Goal: Information Seeking & Learning: Check status

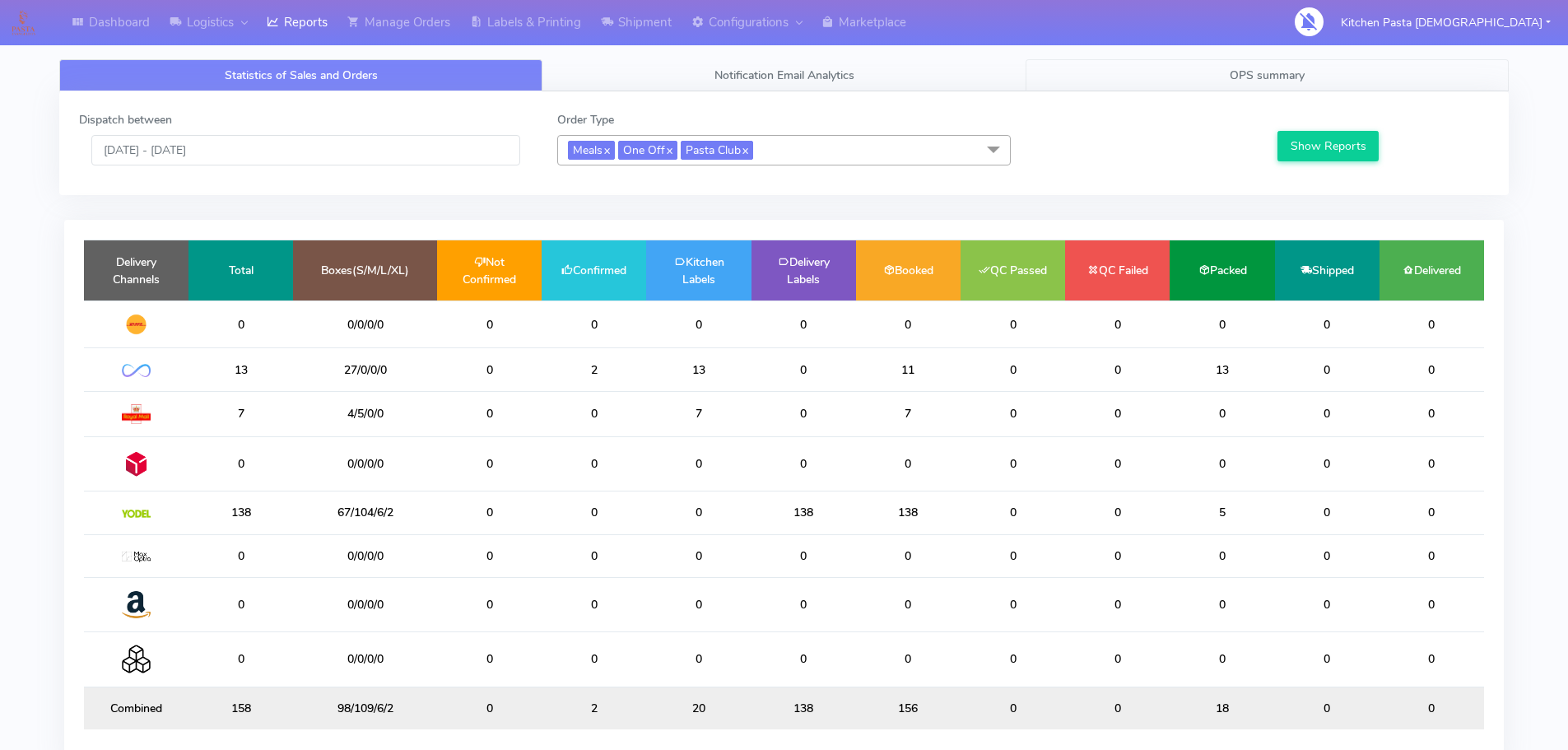
click at [1268, 82] on span "OPS summary" at bounding box center [1267, 75] width 75 height 16
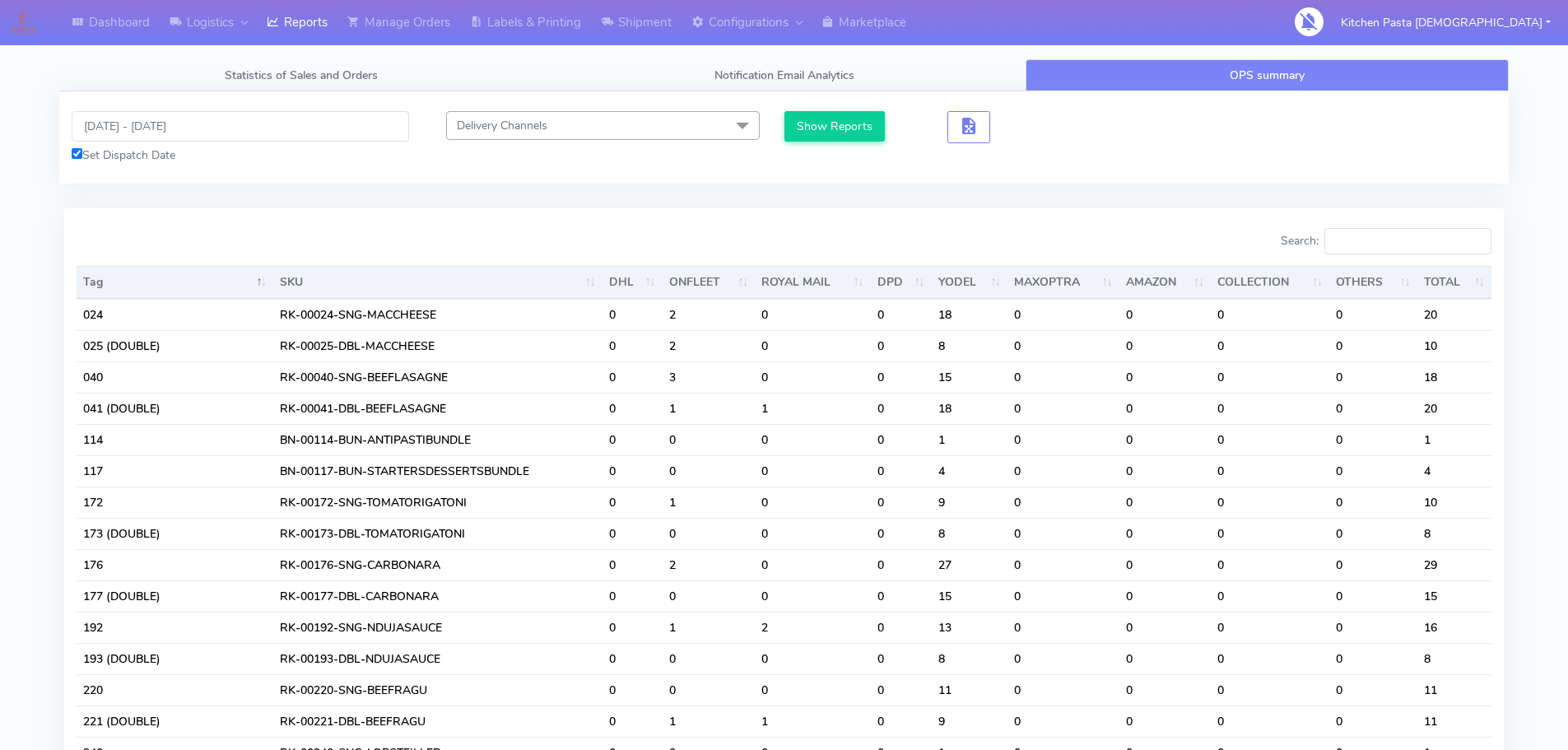
drag, startPoint x: 1399, startPoint y: 223, endPoint x: 1403, endPoint y: 235, distance: 12.6
click at [1405, 235] on input "Search:" at bounding box center [1407, 241] width 167 height 27
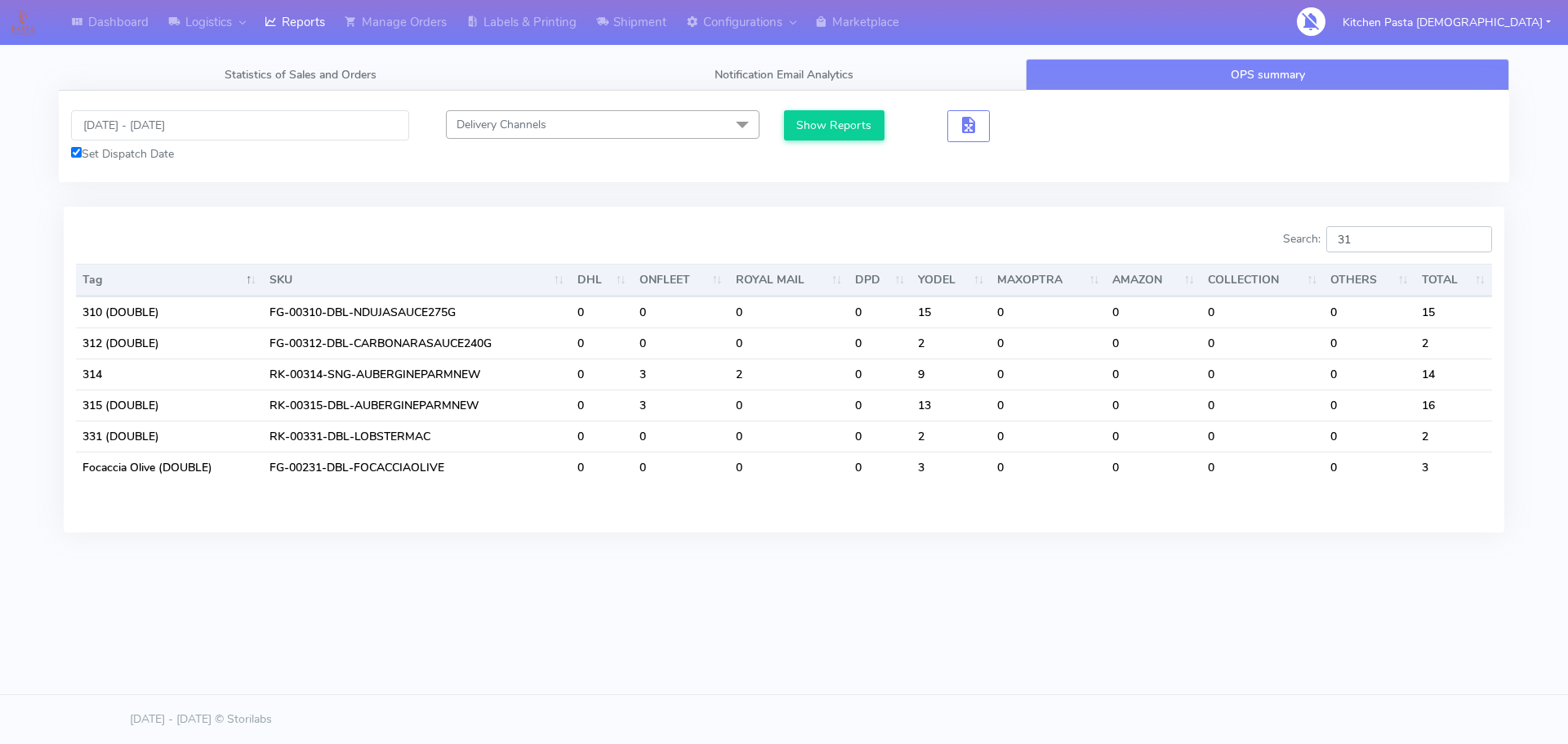
type input "315"
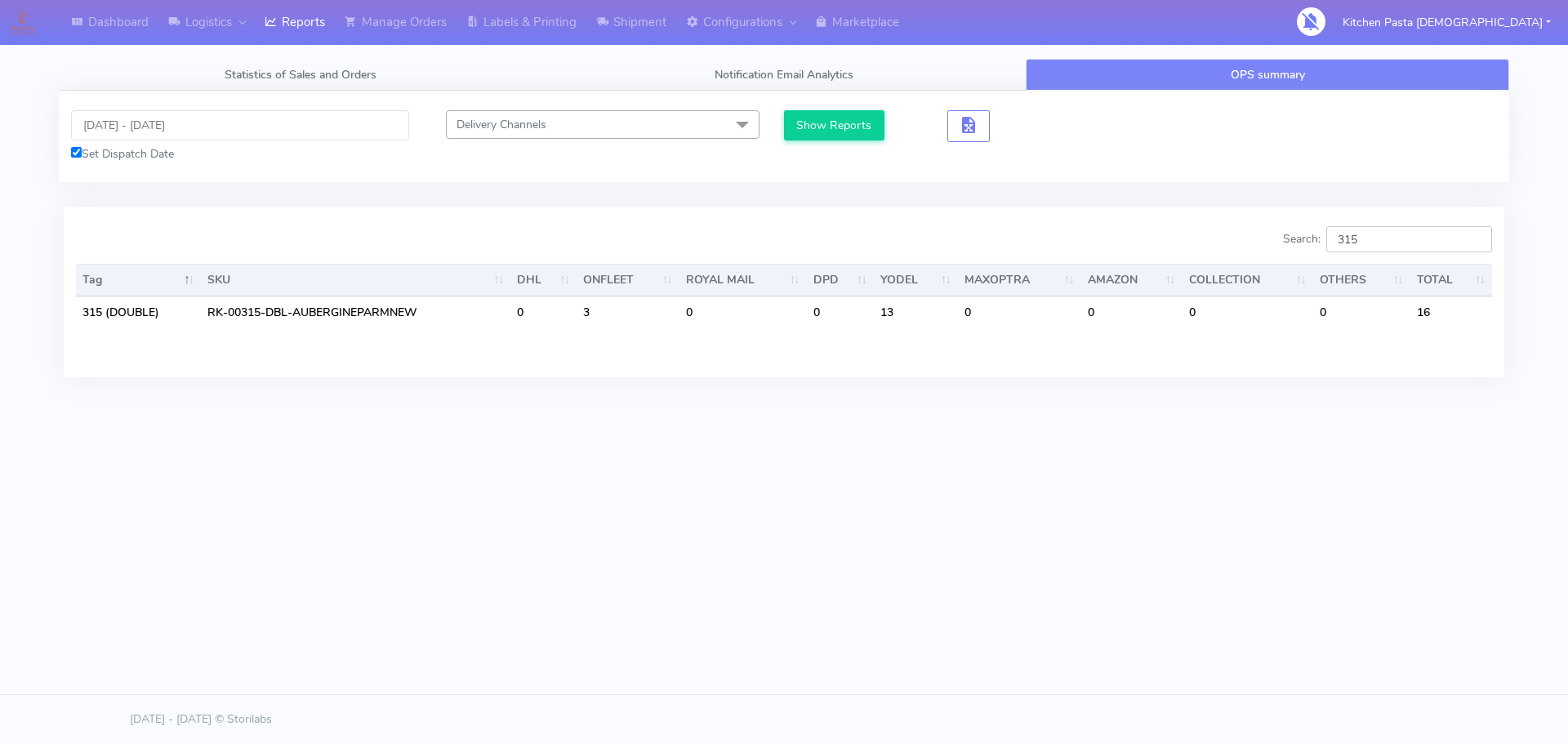
drag, startPoint x: 1394, startPoint y: 242, endPoint x: 1297, endPoint y: 243, distance: 97.0
click at [1297, 243] on label "Search: 315" at bounding box center [1387, 239] width 209 height 26
click at [1484, 240] on input "315" at bounding box center [1409, 239] width 166 height 26
click at [1475, 233] on input "315" at bounding box center [1409, 239] width 166 height 26
click at [1475, 243] on input "315" at bounding box center [1409, 239] width 166 height 26
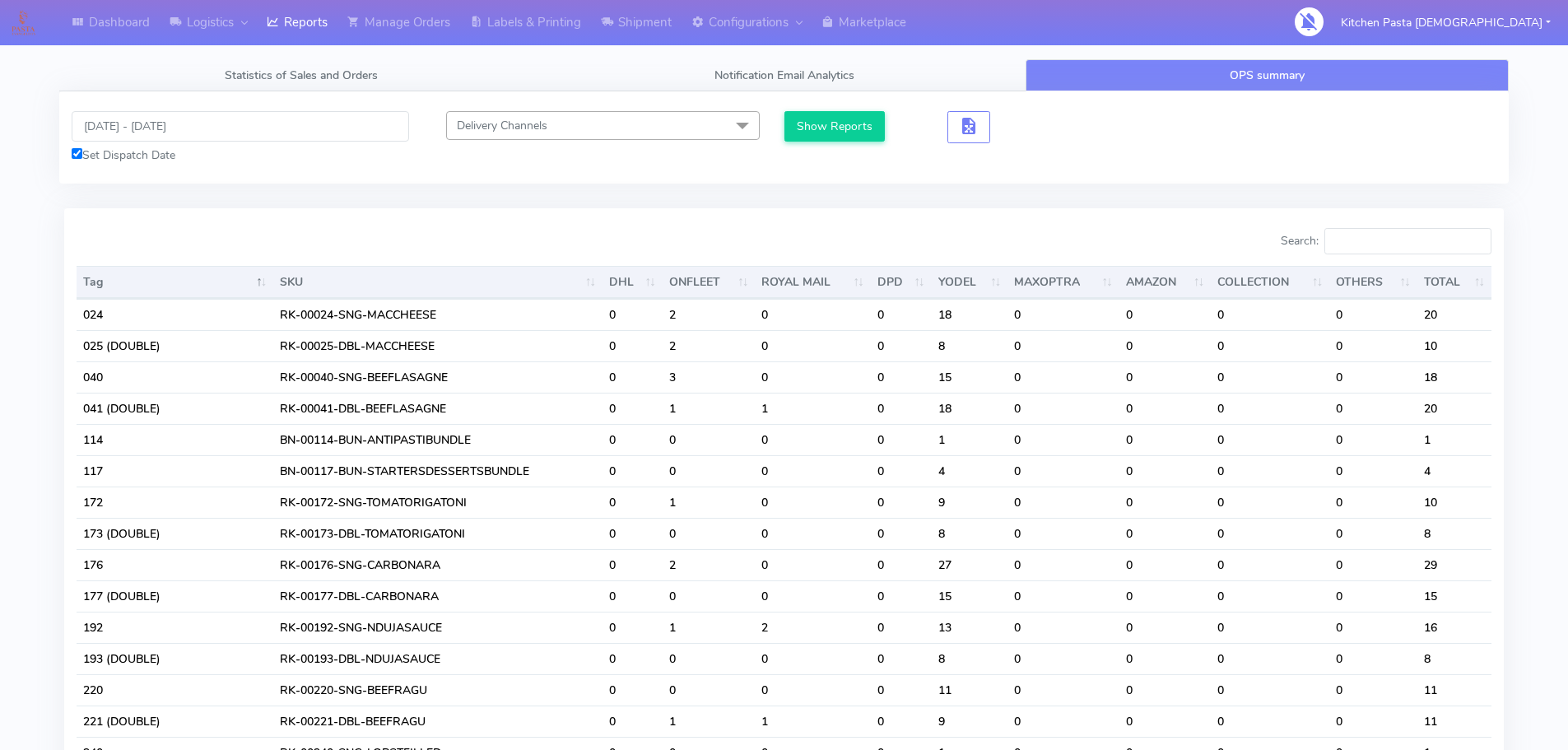
click at [1495, 240] on div "Search:" at bounding box center [1145, 244] width 720 height 33
click at [1478, 240] on input "Search:" at bounding box center [1407, 241] width 167 height 27
click at [1477, 240] on input "Search:" at bounding box center [1407, 241] width 167 height 27
drag, startPoint x: 1382, startPoint y: 243, endPoint x: 1293, endPoint y: 243, distance: 89.0
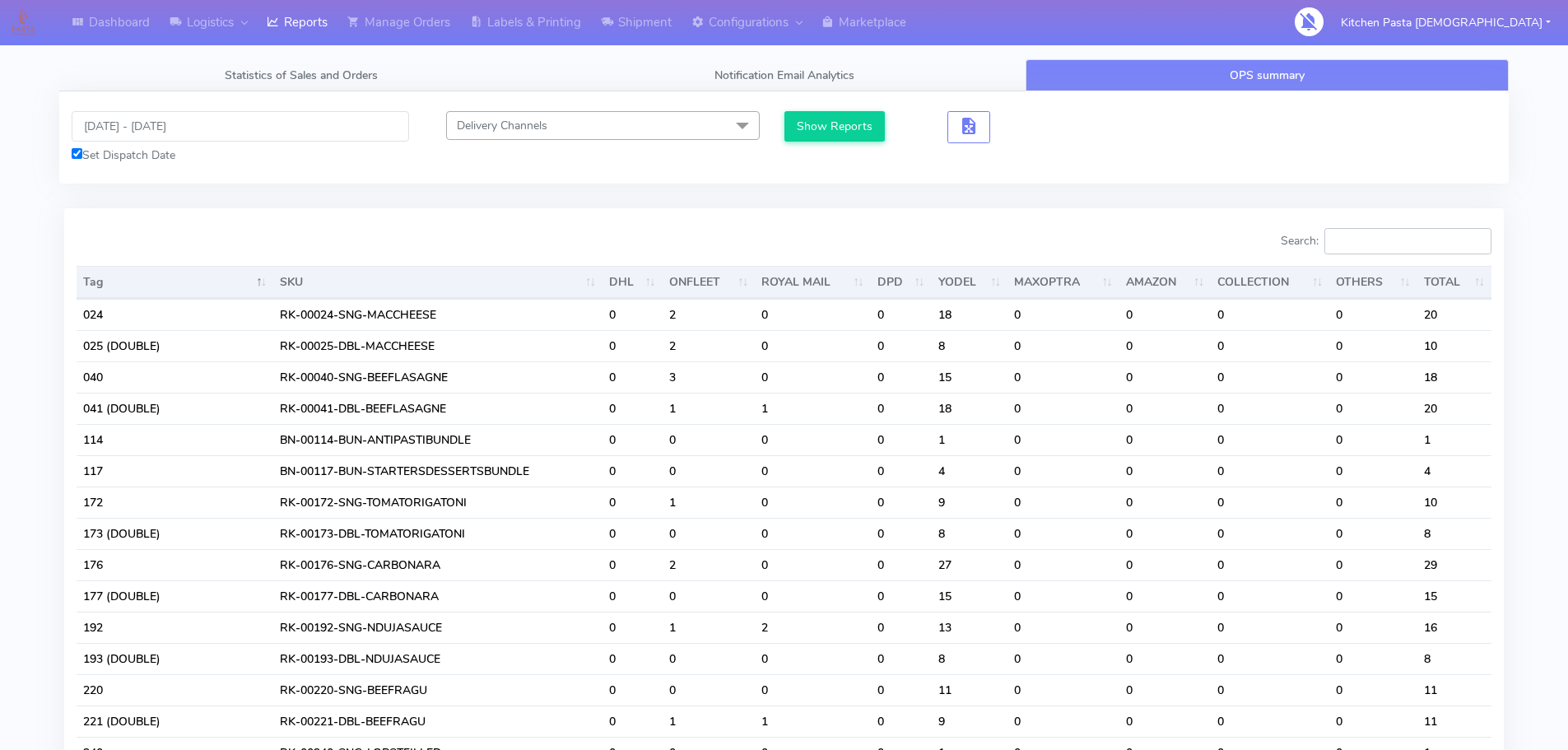
click at [1318, 243] on label "Search:" at bounding box center [1386, 241] width 210 height 27
click at [1324, 243] on input "Search:" at bounding box center [1407, 241] width 167 height 27
click at [1431, 245] on input "Search:" at bounding box center [1407, 241] width 167 height 27
click at [1431, 246] on input "Search:" at bounding box center [1407, 241] width 167 height 27
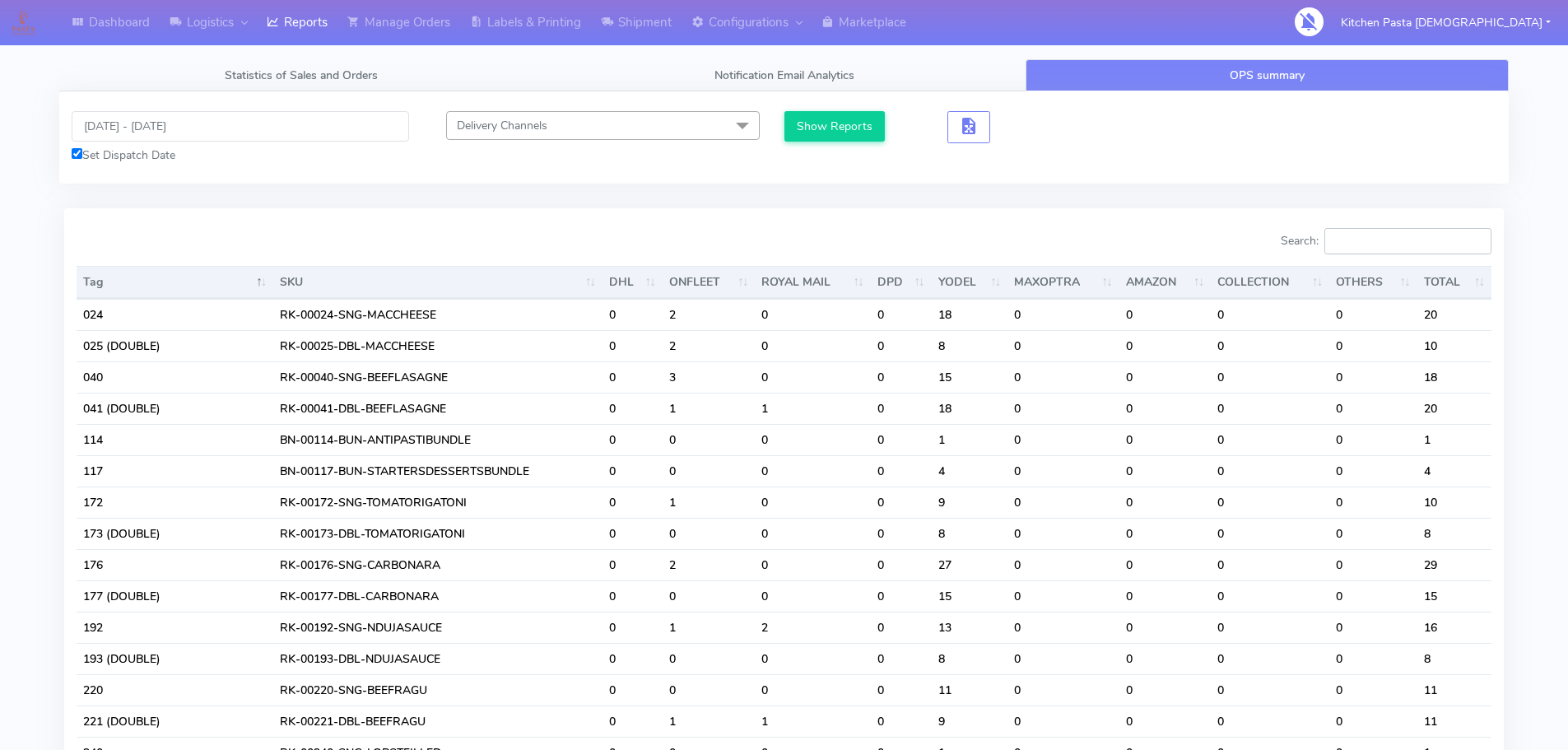
click at [1459, 234] on input "Search:" at bounding box center [1407, 241] width 167 height 27
click at [1456, 242] on input "Search:" at bounding box center [1407, 241] width 167 height 27
drag, startPoint x: 1354, startPoint y: 243, endPoint x: 1310, endPoint y: 243, distance: 44.0
click at [1352, 243] on input "Search:" at bounding box center [1407, 241] width 167 height 27
click at [221, 19] on link "Logistics" at bounding box center [208, 23] width 97 height 46
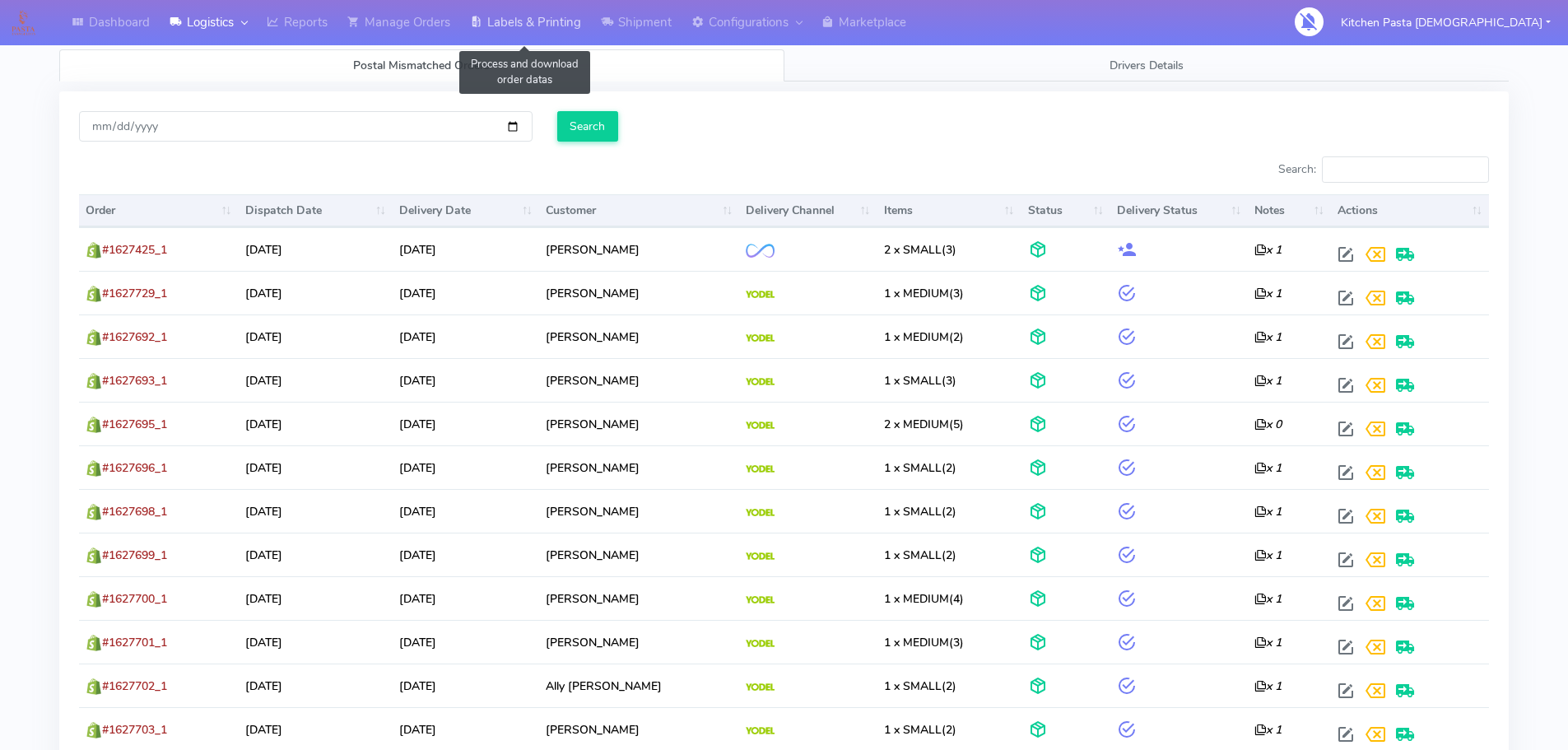
click at [523, 26] on link "Labels & Printing" at bounding box center [525, 23] width 131 height 46
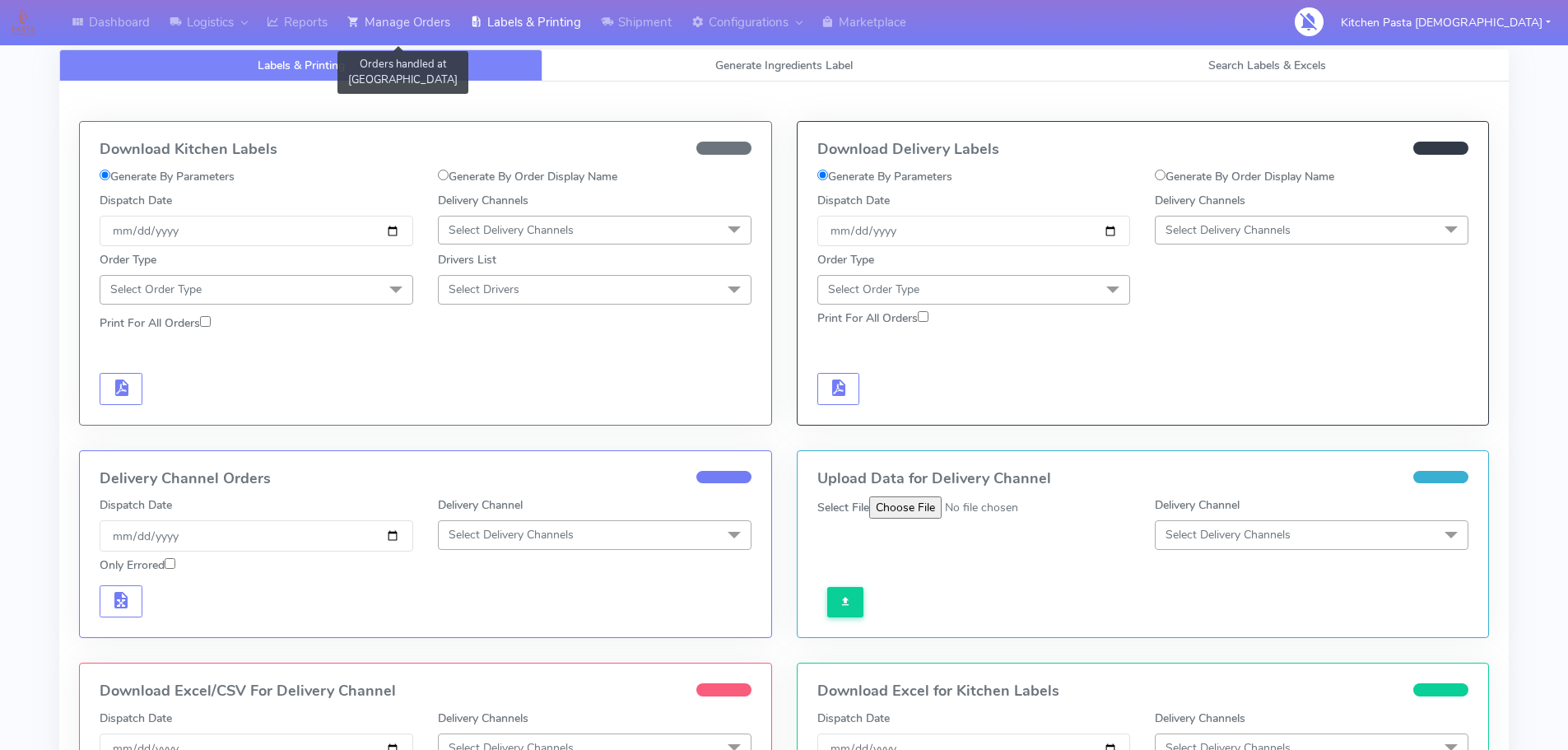
click at [401, 17] on link "Manage Orders" at bounding box center [399, 23] width 123 height 46
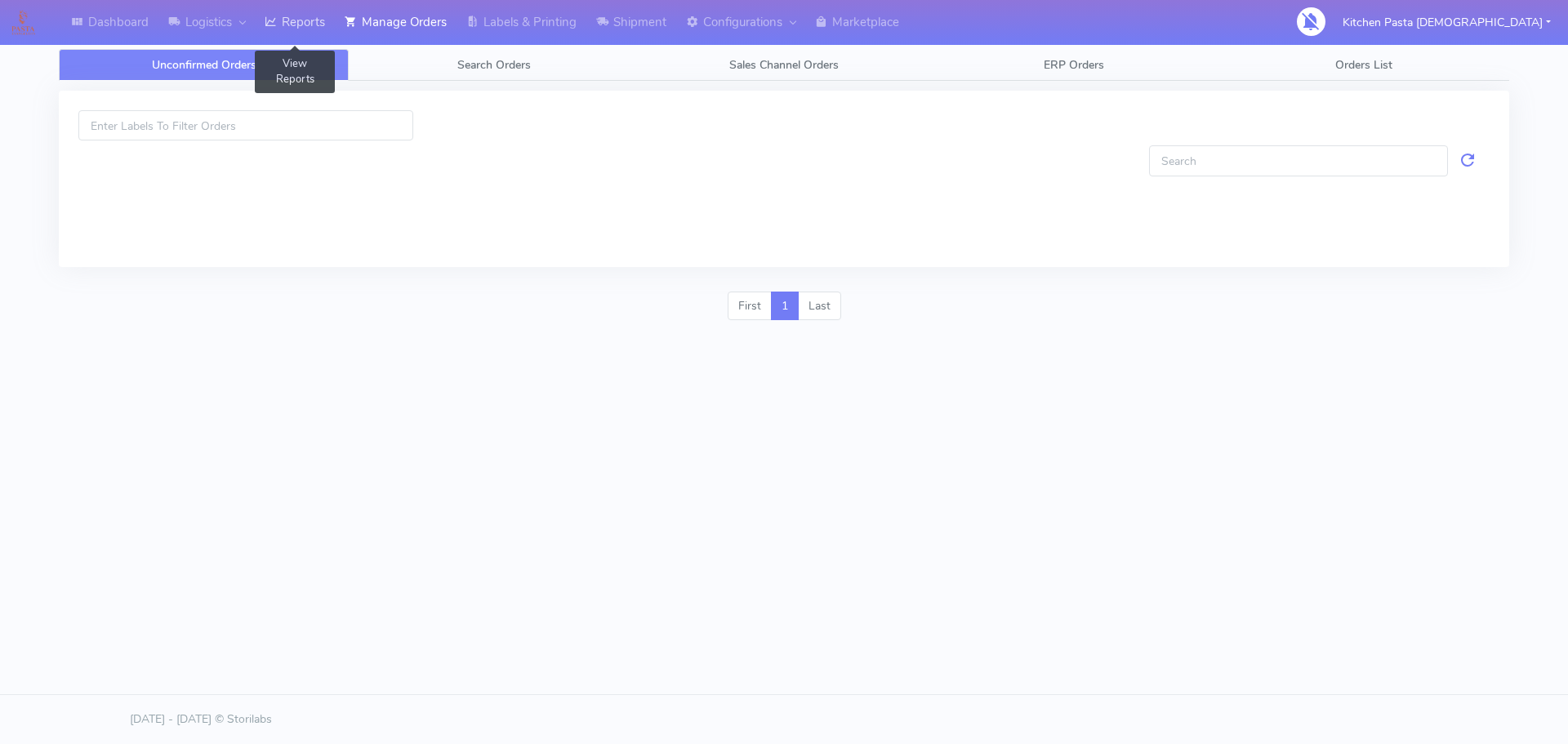
click at [335, 24] on link "Reports" at bounding box center [295, 23] width 80 height 45
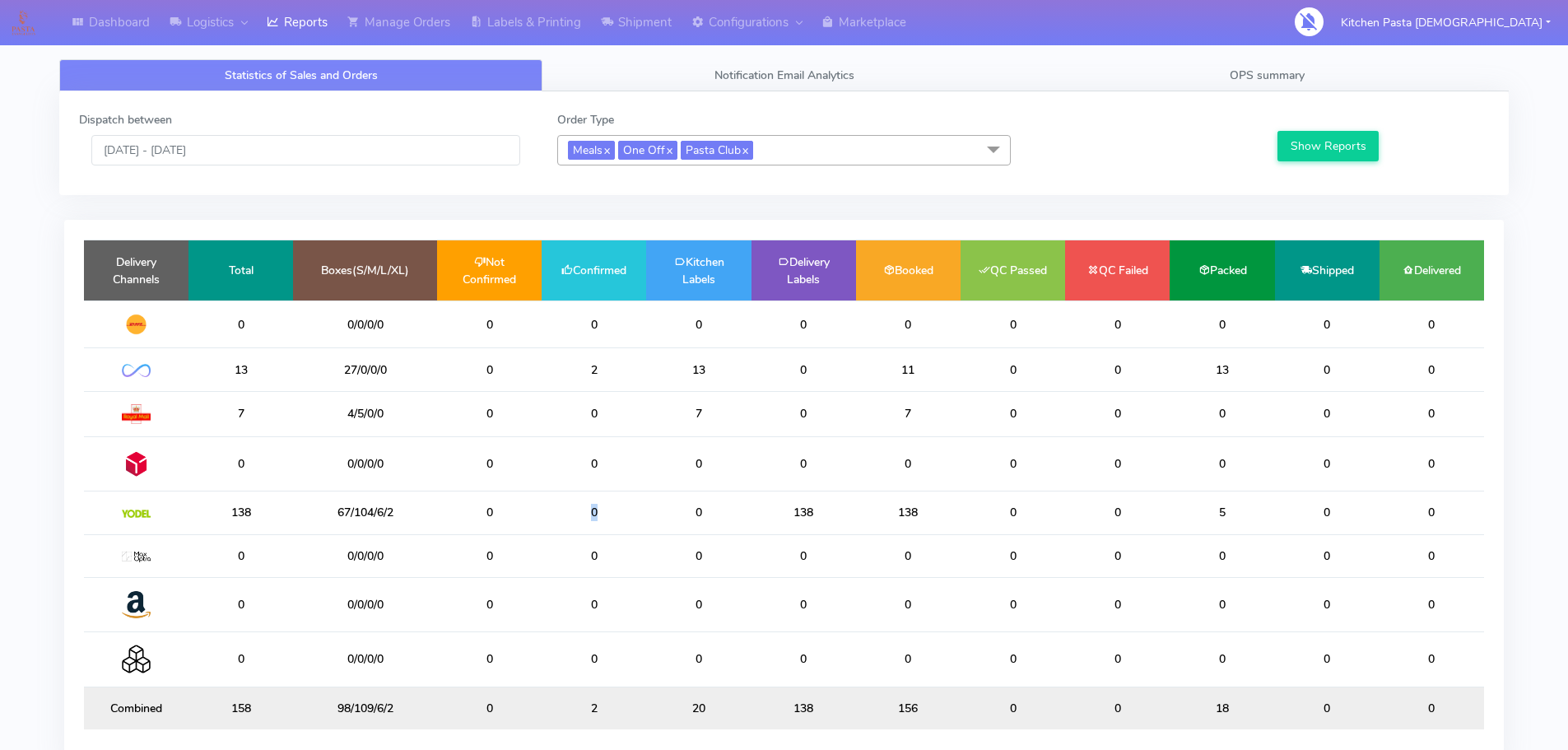
drag, startPoint x: 616, startPoint y: 512, endPoint x: 539, endPoint y: 498, distance: 78.3
click at [539, 498] on tr "138 67/104/6/2 0 0 0 138 138 0 0 5 0 0" at bounding box center [784, 512] width 1400 height 43
click at [1381, 71] on link "OPS summary" at bounding box center [1267, 75] width 483 height 32
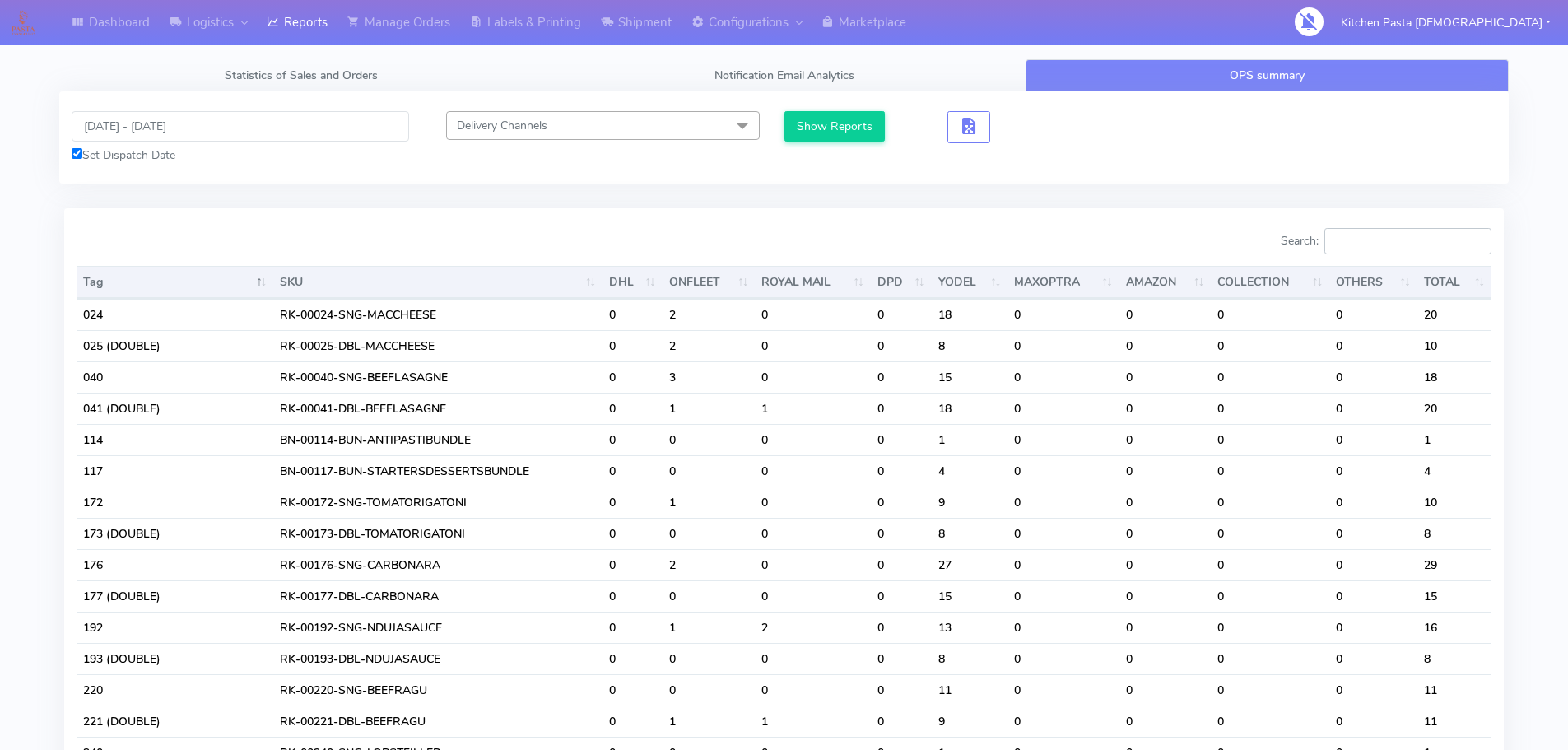
click at [1455, 240] on input "Search:" at bounding box center [1407, 241] width 167 height 27
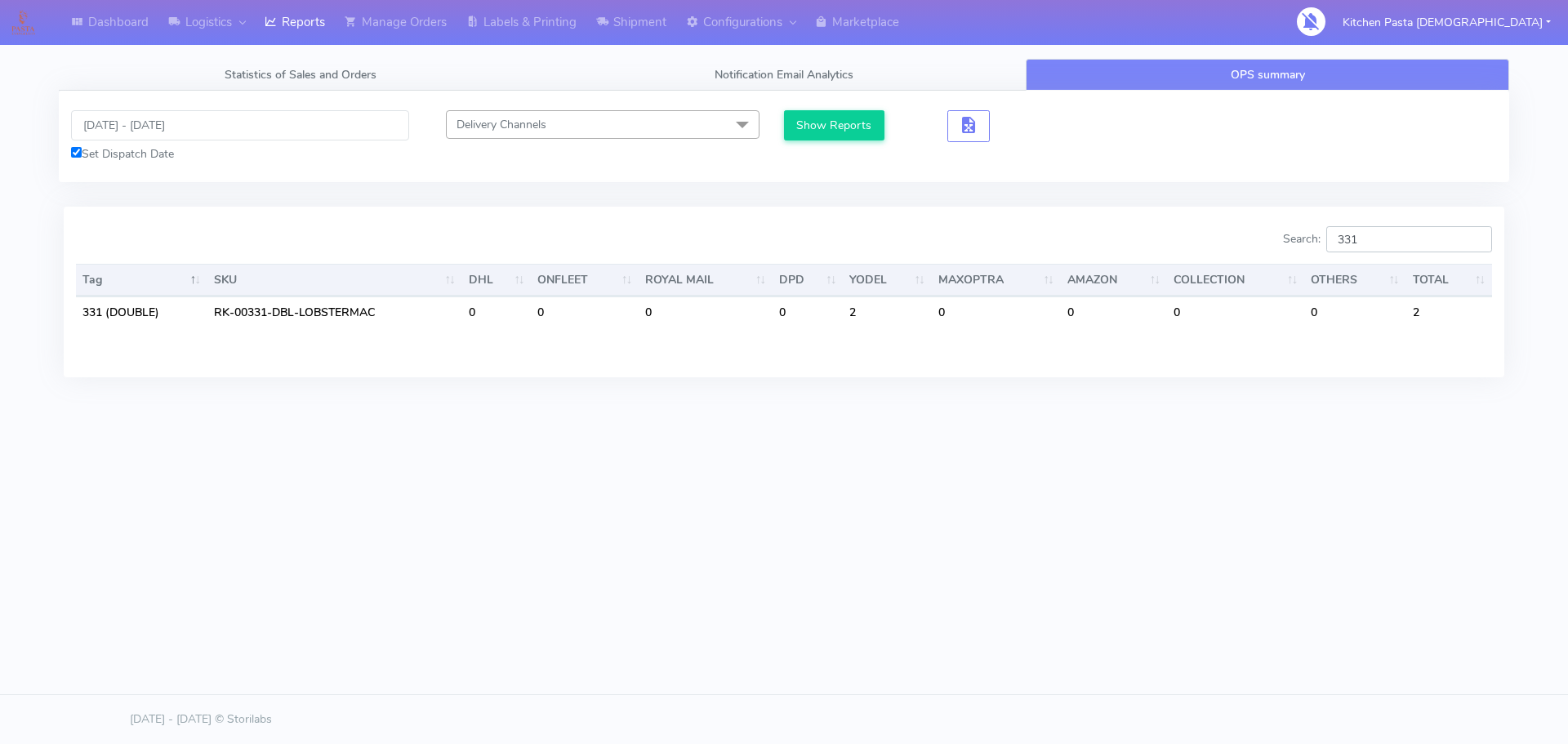
type input "331"
